Goal: Task Accomplishment & Management: Use online tool/utility

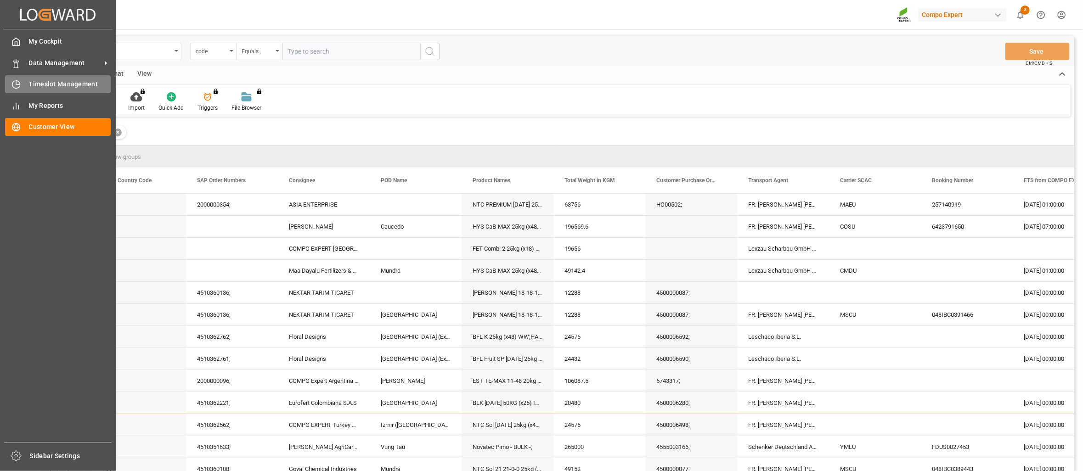
click at [44, 85] on span "Timeslot Management" at bounding box center [70, 84] width 82 height 10
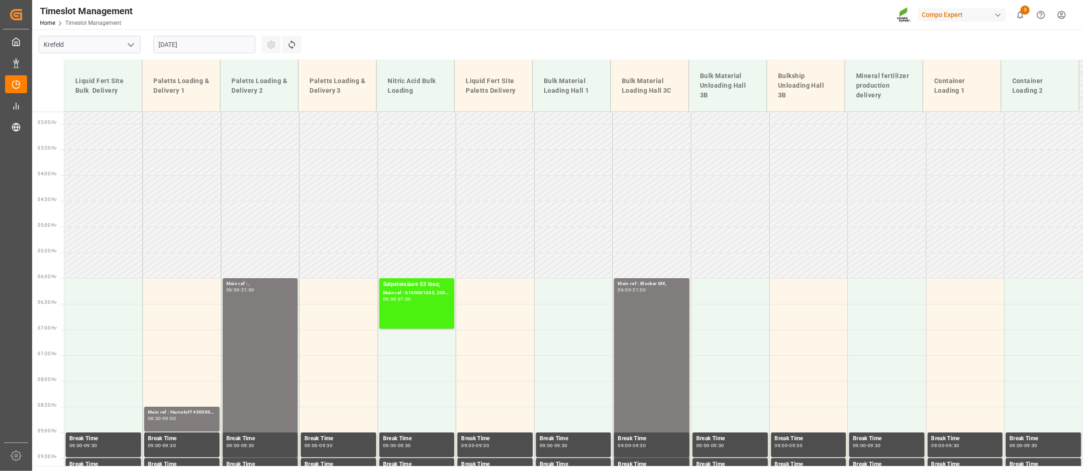
scroll to position [234, 0]
